Goal: Information Seeking & Learning: Learn about a topic

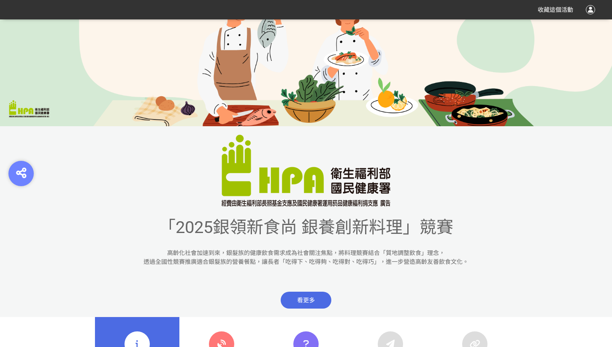
scroll to position [211, 0]
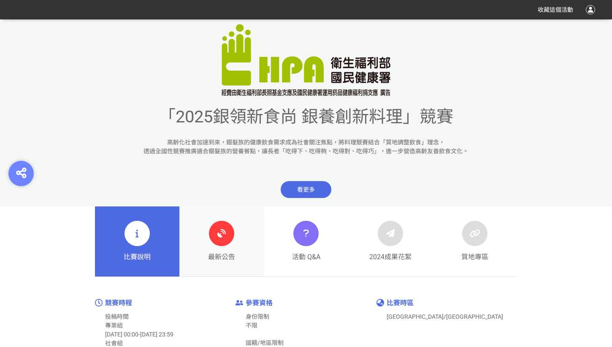
click at [221, 234] on icon at bounding box center [221, 233] width 15 height 15
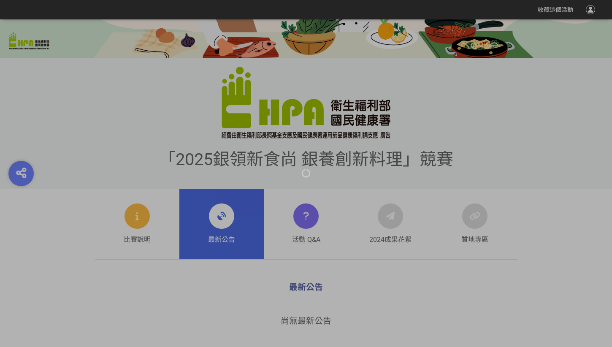
scroll to position [253, 0]
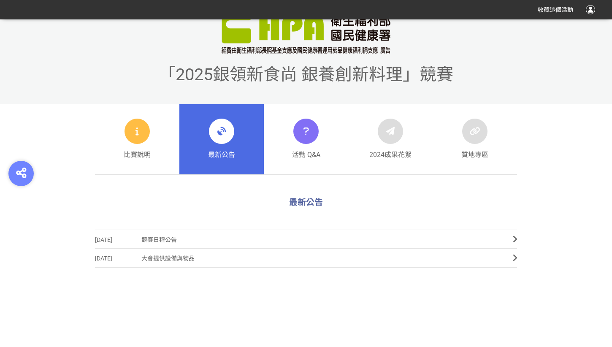
click at [273, 238] on span "競賽日程公告" at bounding box center [320, 239] width 359 height 19
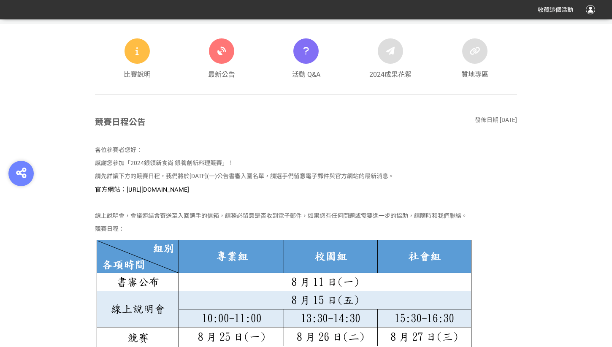
scroll to position [338, 0]
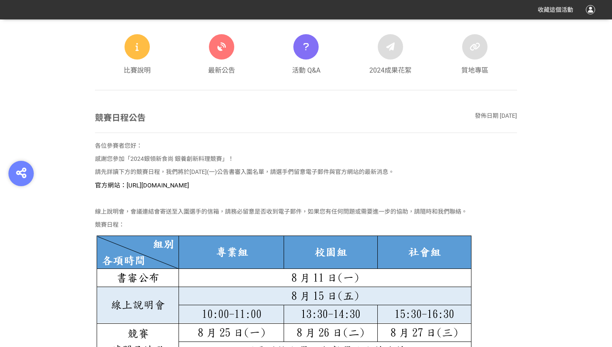
drag, startPoint x: 125, startPoint y: 184, endPoint x: 300, endPoint y: 184, distance: 174.3
click at [300, 184] on p "官方網站：[URL][DOMAIN_NAME]" at bounding box center [306, 185] width 422 height 9
copy span "https://contest.bhuntr.com/tw/GDHealthy/home/"
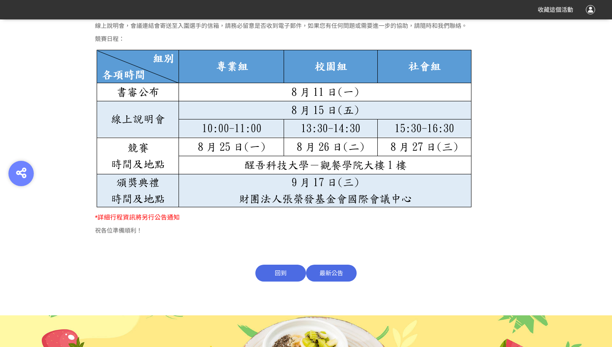
scroll to position [585, 0]
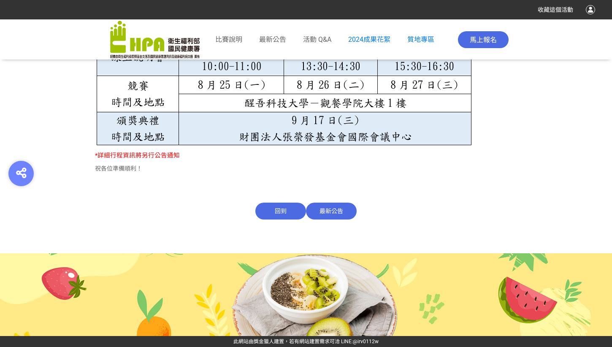
click at [336, 212] on span "最新公告" at bounding box center [331, 211] width 51 height 17
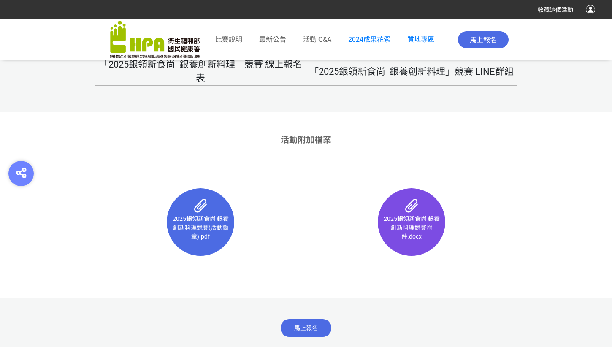
scroll to position [5435, 0]
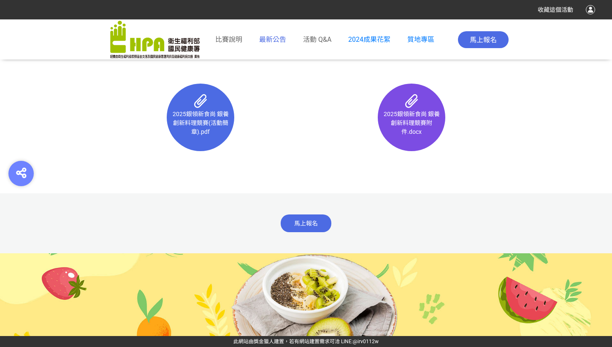
click at [263, 41] on span "最新公告" at bounding box center [272, 39] width 27 height 8
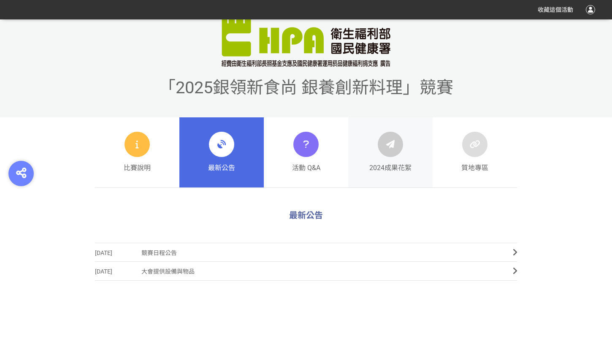
scroll to position [253, 0]
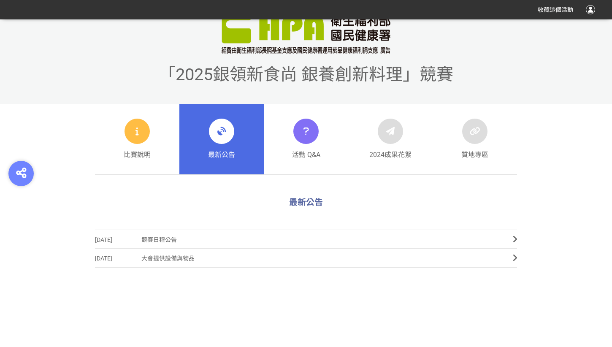
click at [345, 230] on span "競賽日程公告" at bounding box center [320, 239] width 359 height 19
